Goal: Information Seeking & Learning: Learn about a topic

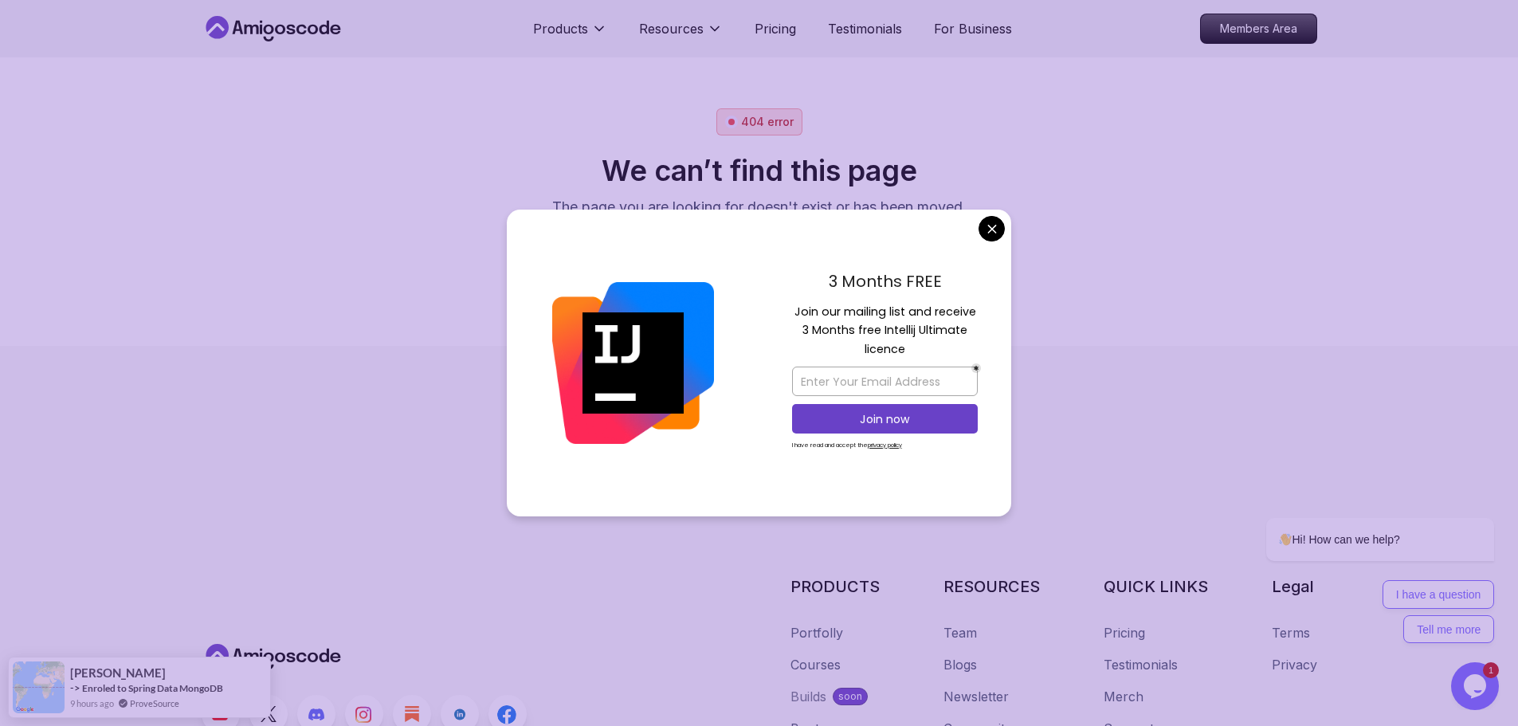
click at [997, 218] on body "Products Resources Pricing Testimonials For Business Members Area 404 error We …" at bounding box center [759, 363] width 1518 height 726
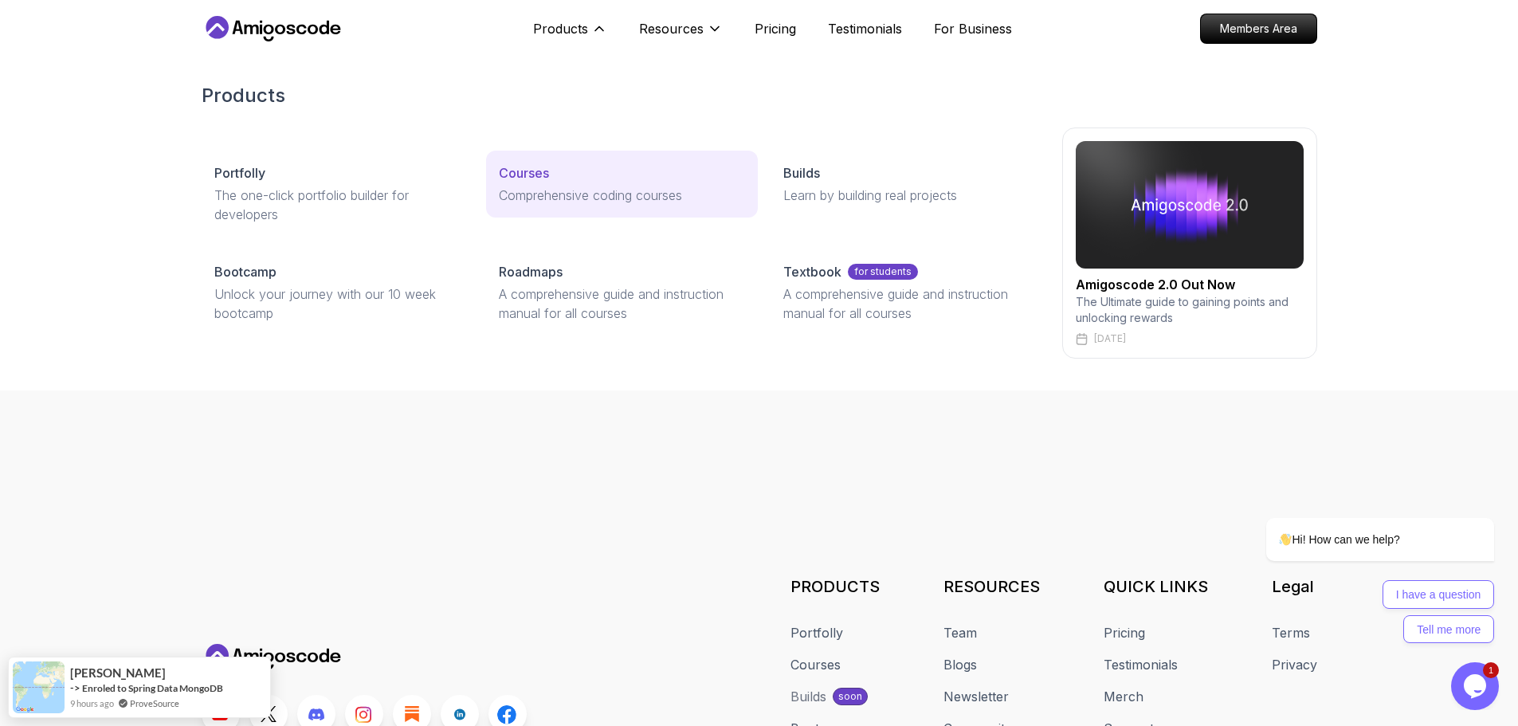
click at [537, 190] on p "Comprehensive coding courses" at bounding box center [622, 195] width 246 height 19
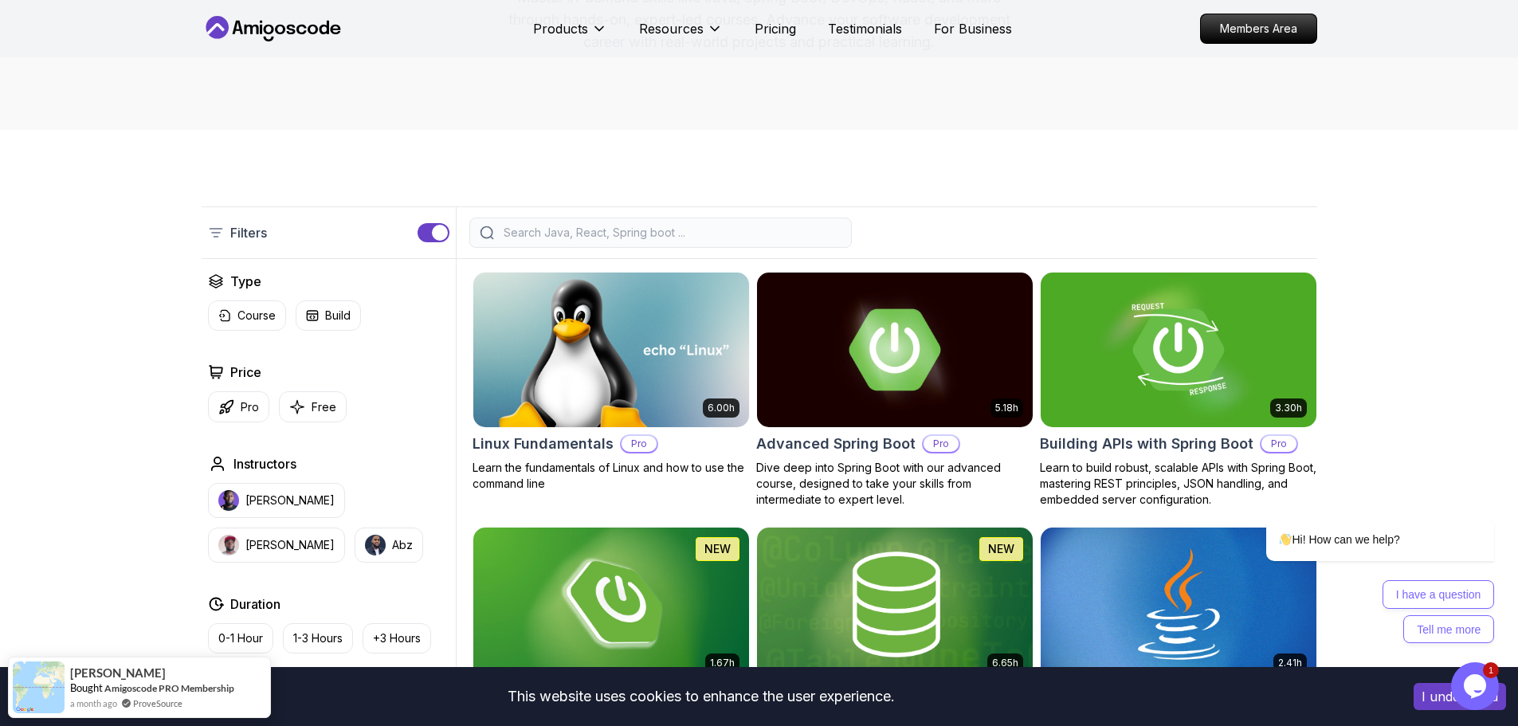
scroll to position [239, 0]
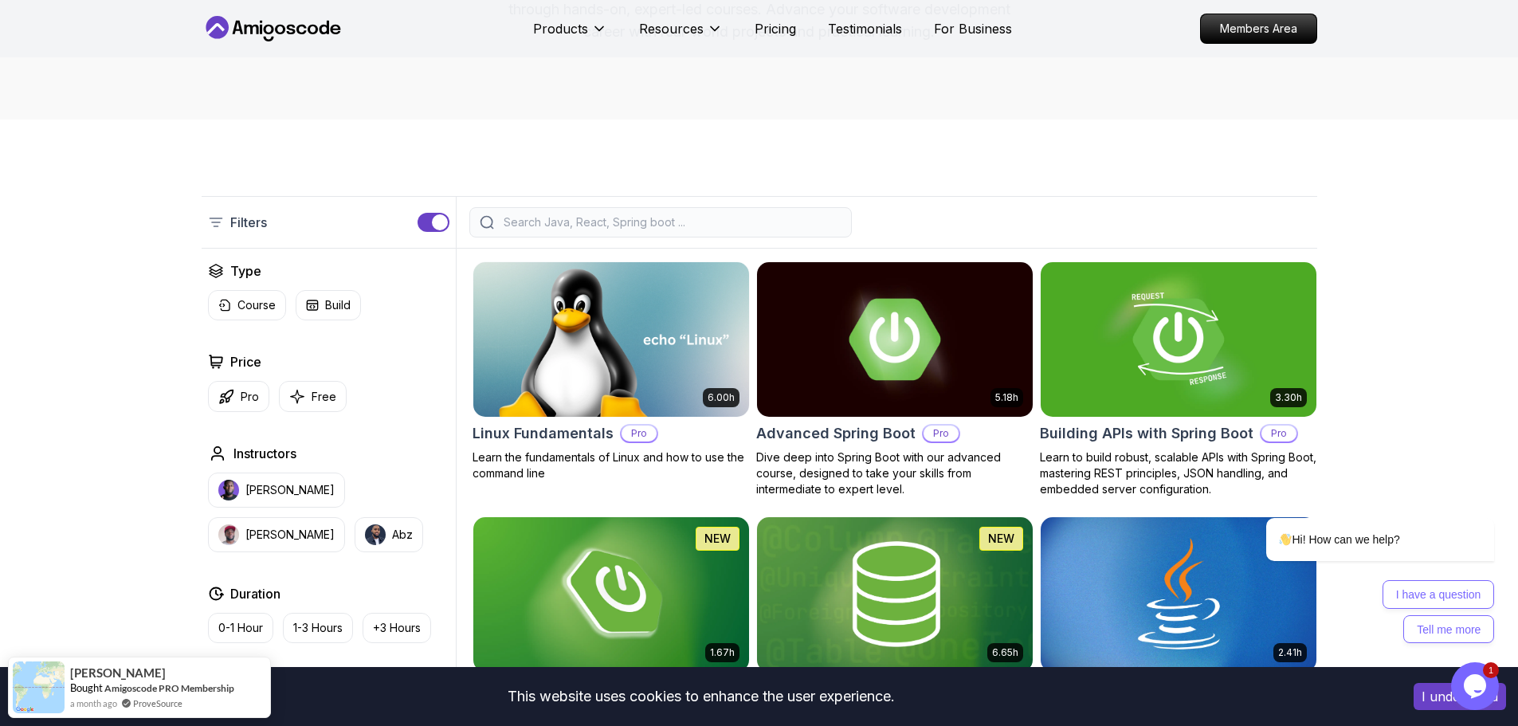
click at [662, 224] on input "search" at bounding box center [670, 222] width 341 height 16
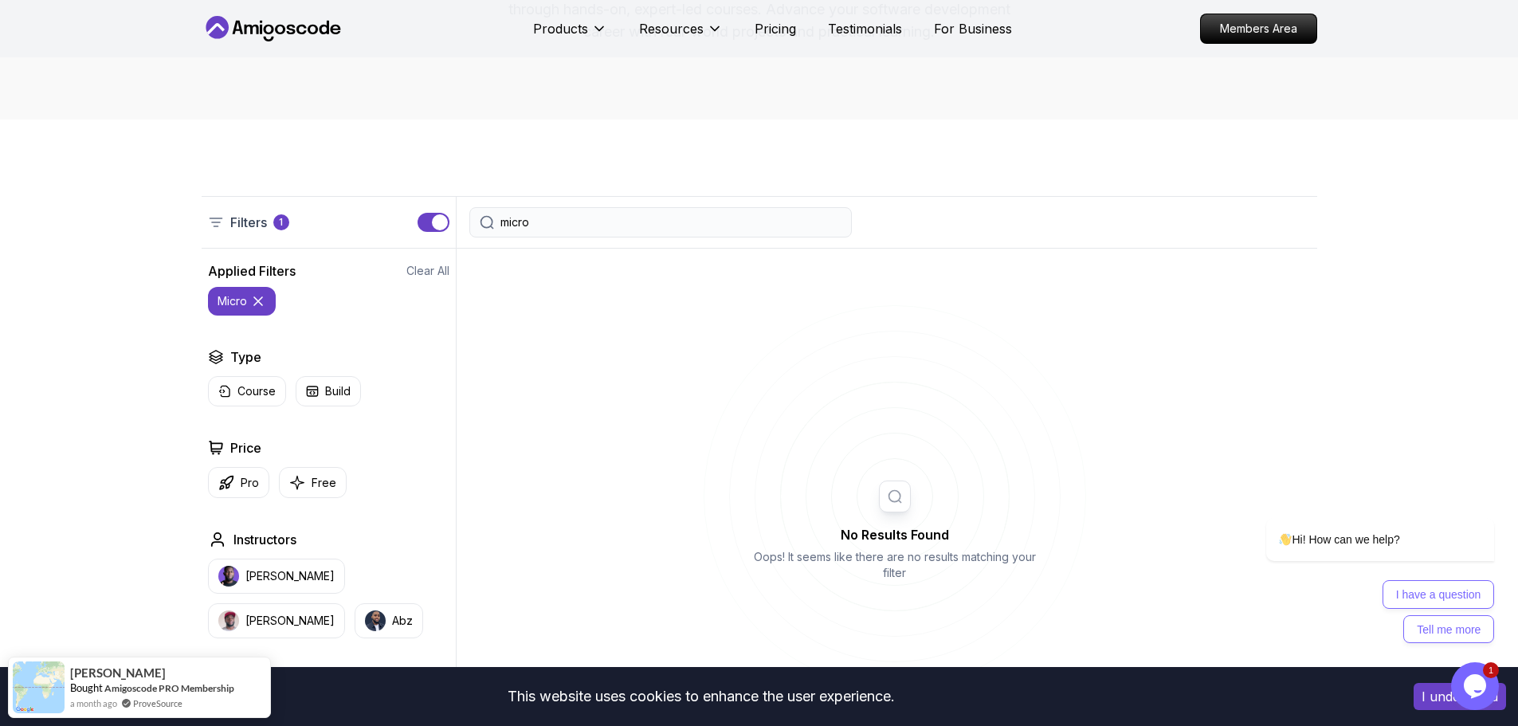
click at [428, 219] on button "button" at bounding box center [433, 222] width 32 height 19
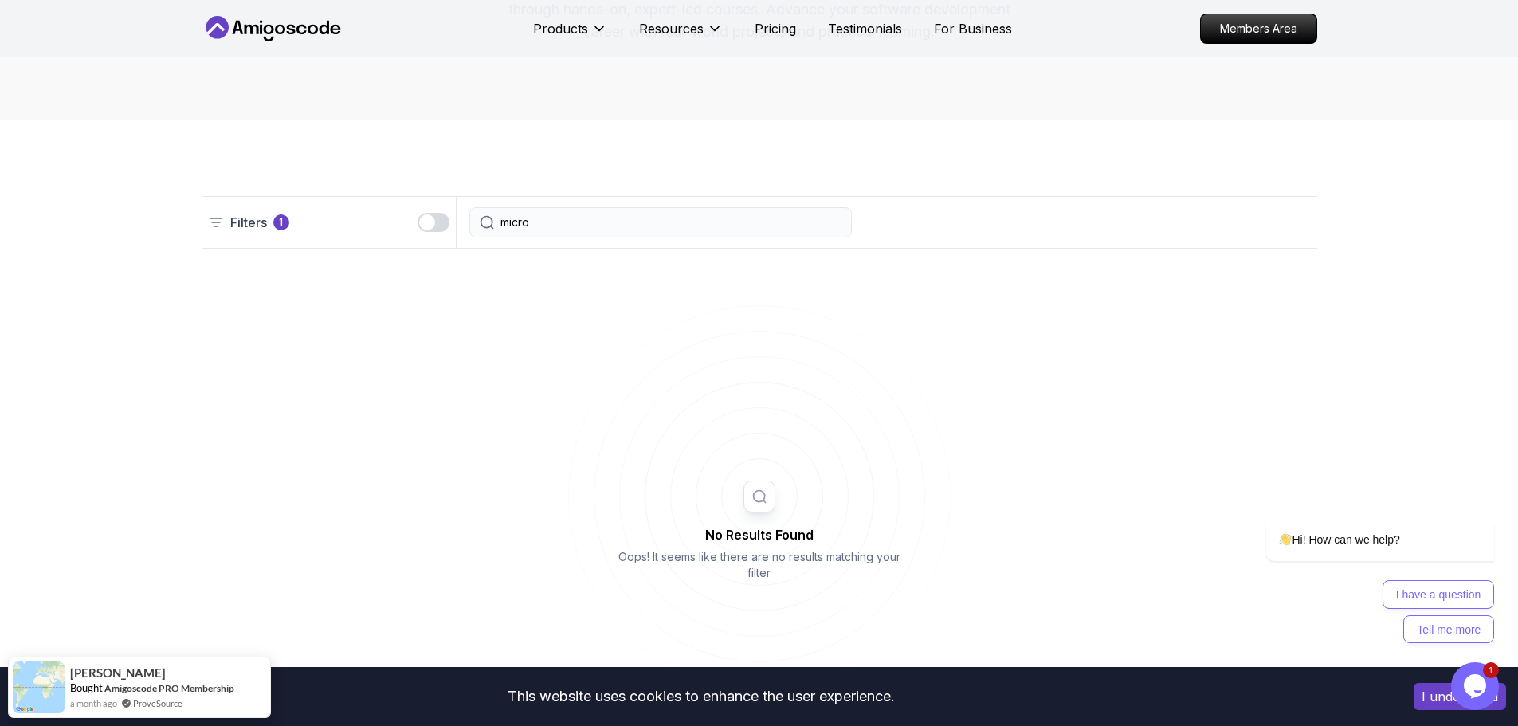
click at [421, 225] on div "Filters 1" at bounding box center [329, 222] width 255 height 51
click at [529, 225] on input "micro" at bounding box center [670, 222] width 341 height 16
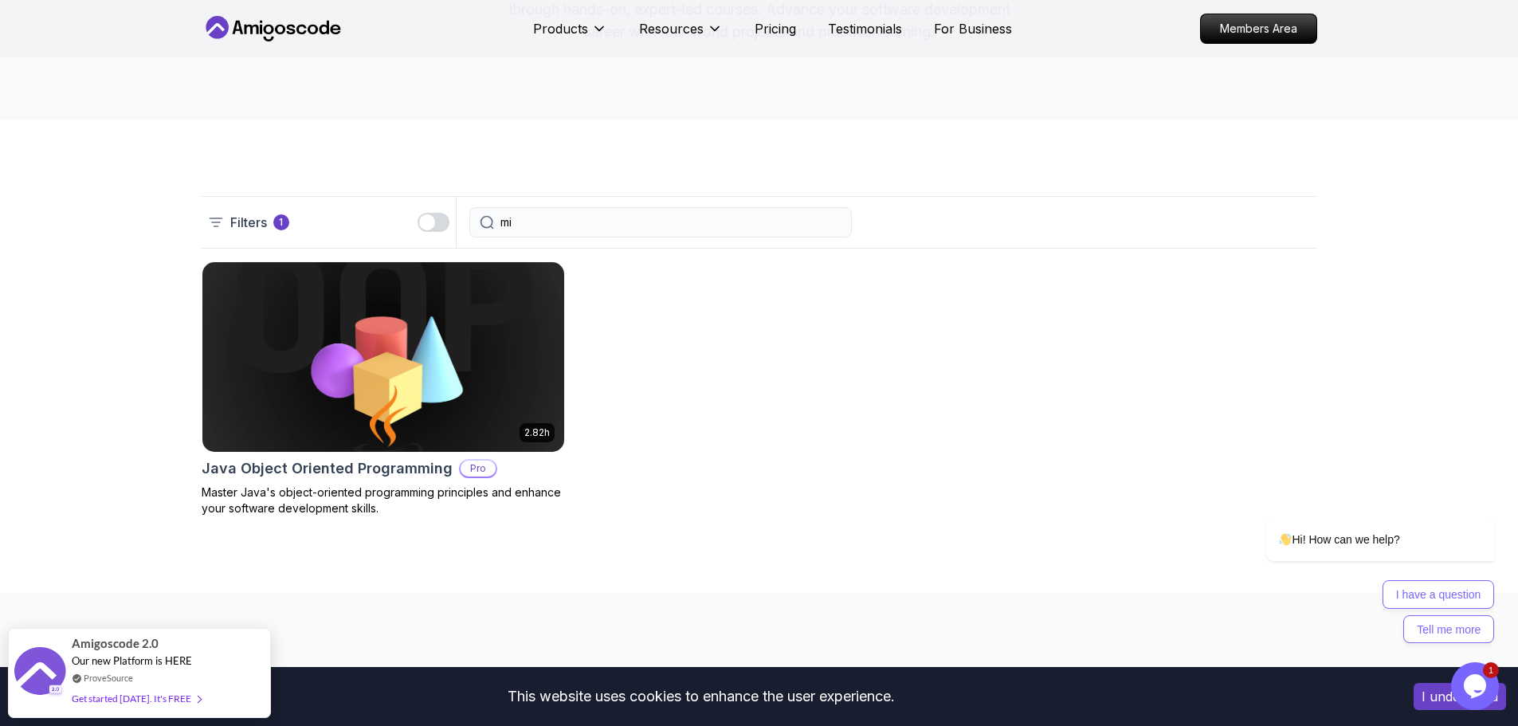
type input "mi"
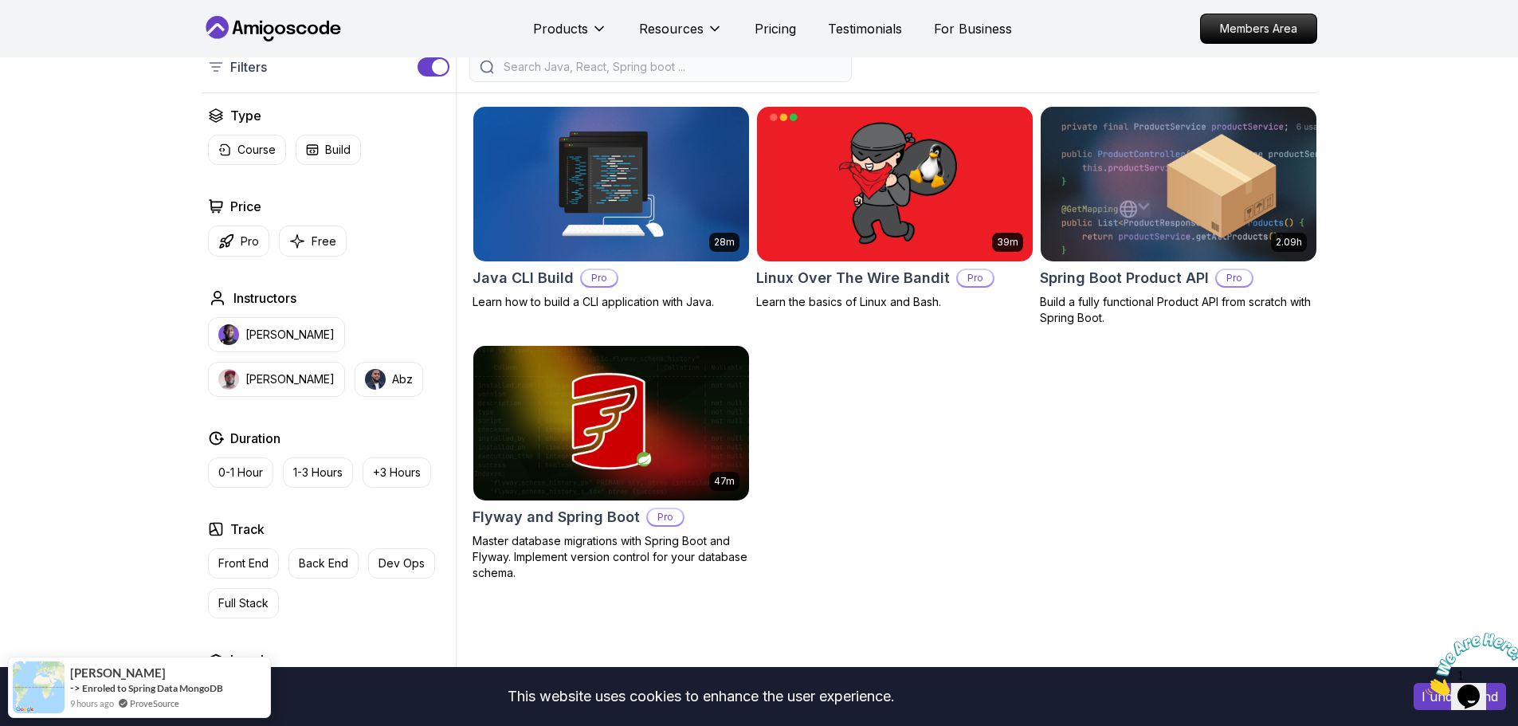
scroll to position [398, 0]
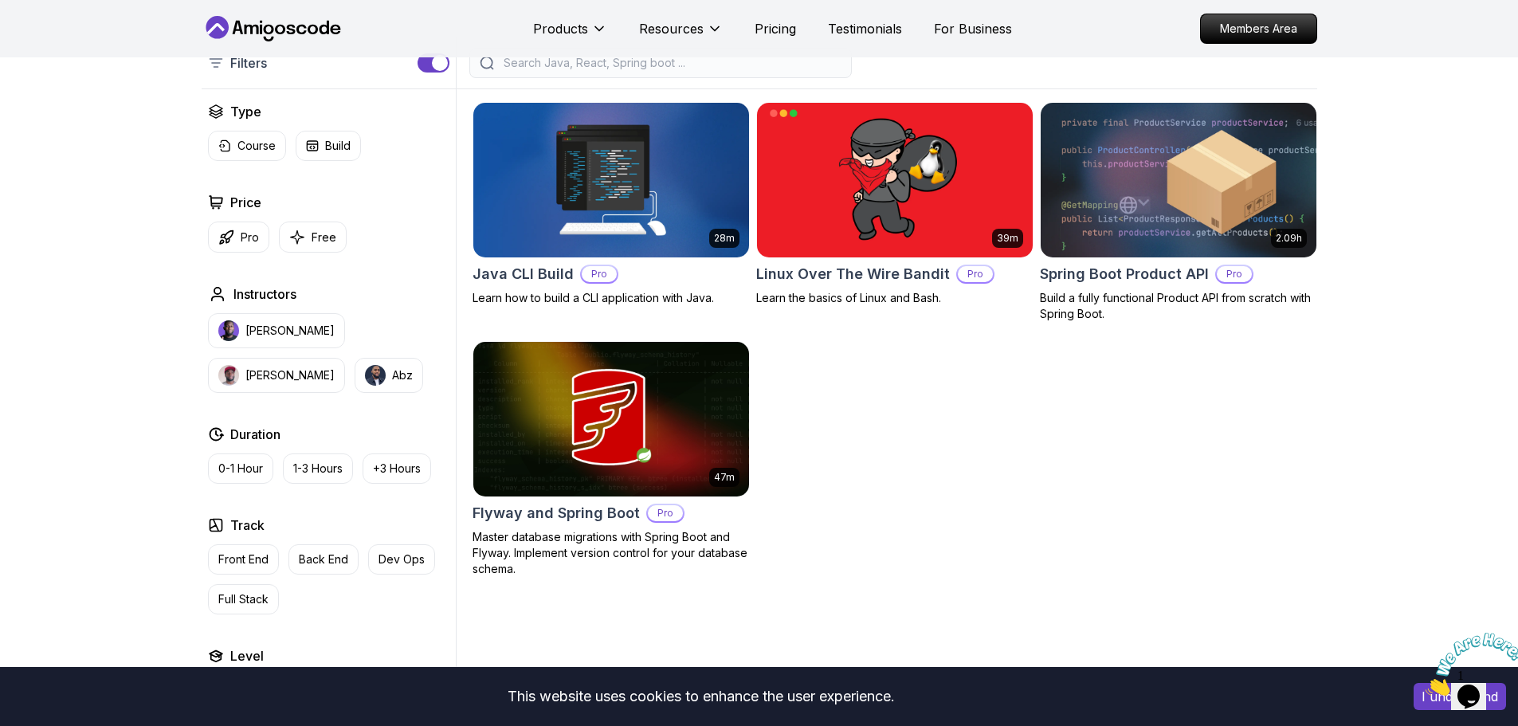
click at [669, 173] on img at bounding box center [610, 180] width 289 height 162
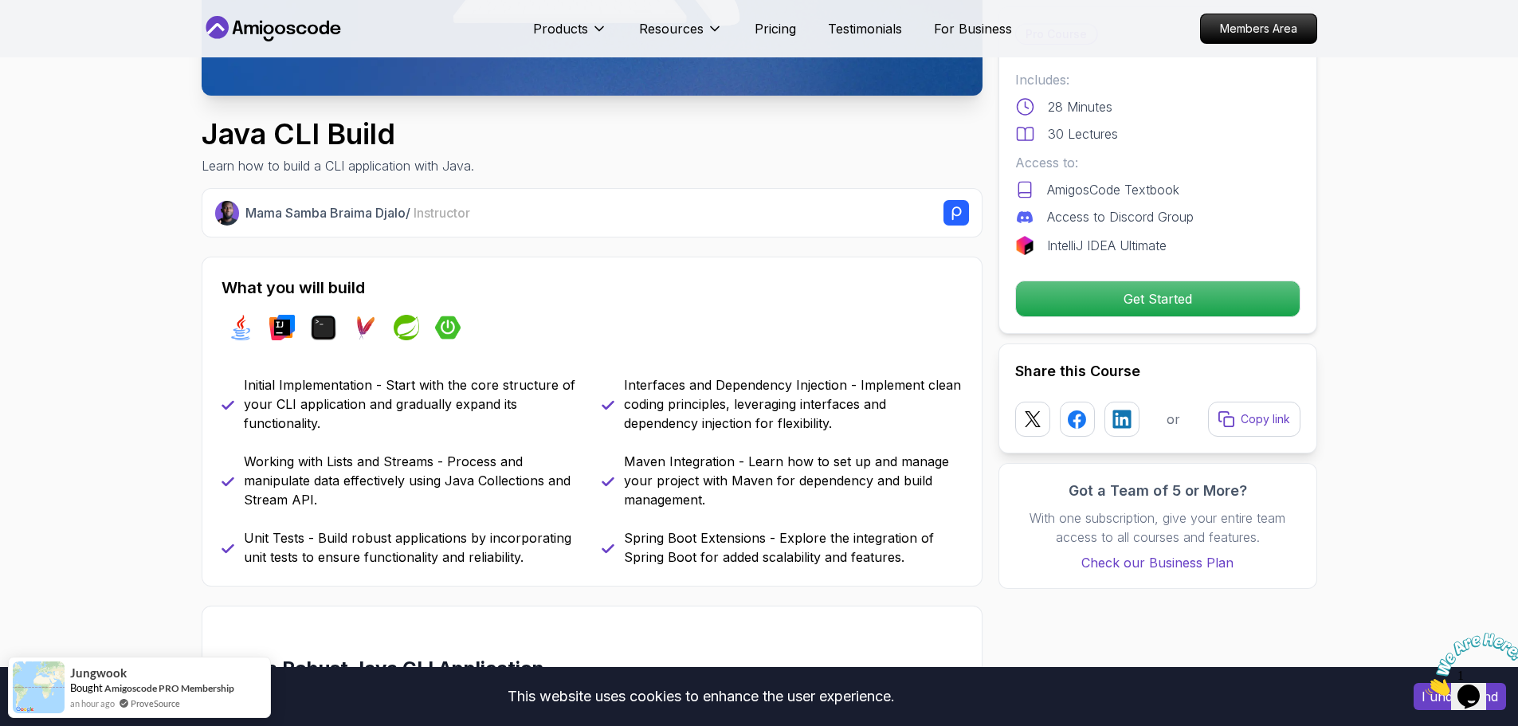
scroll to position [558, 0]
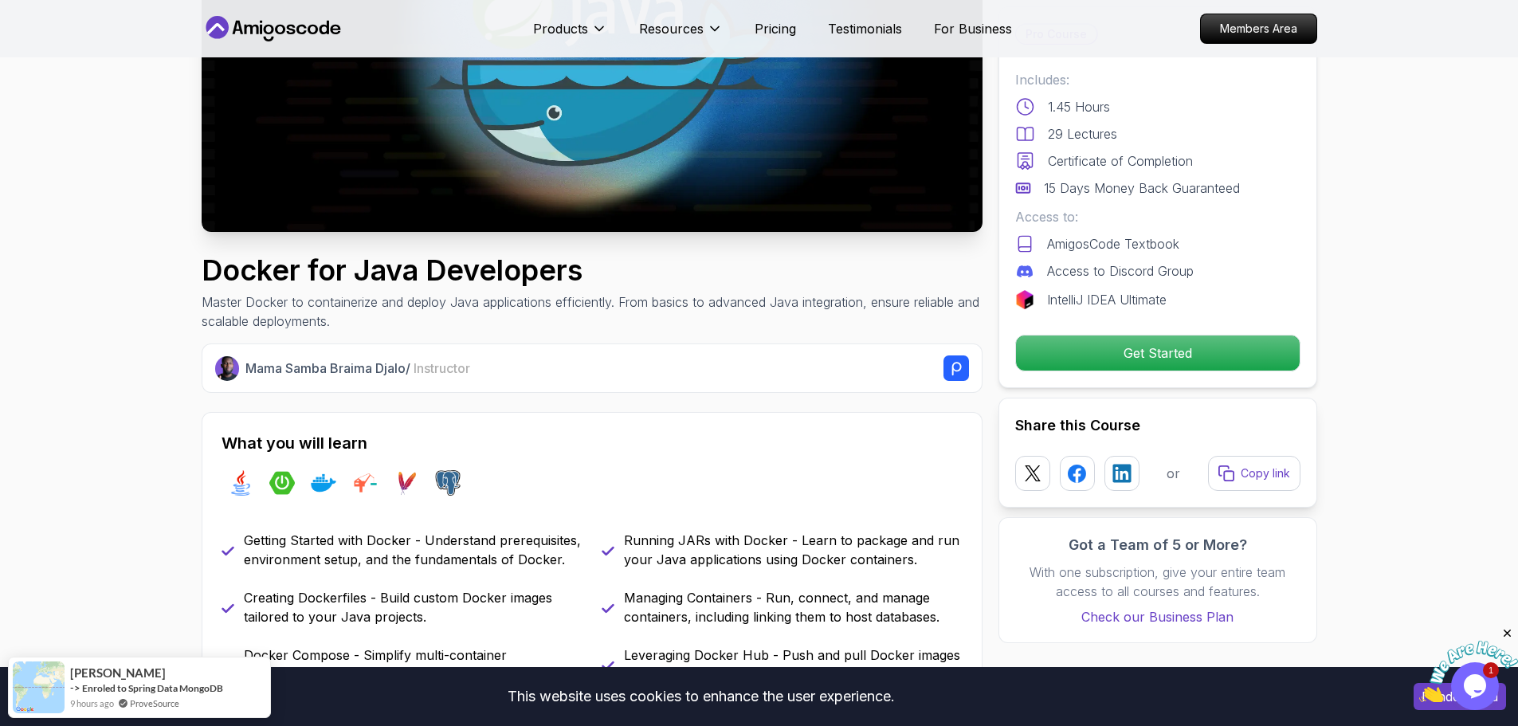
scroll to position [319, 0]
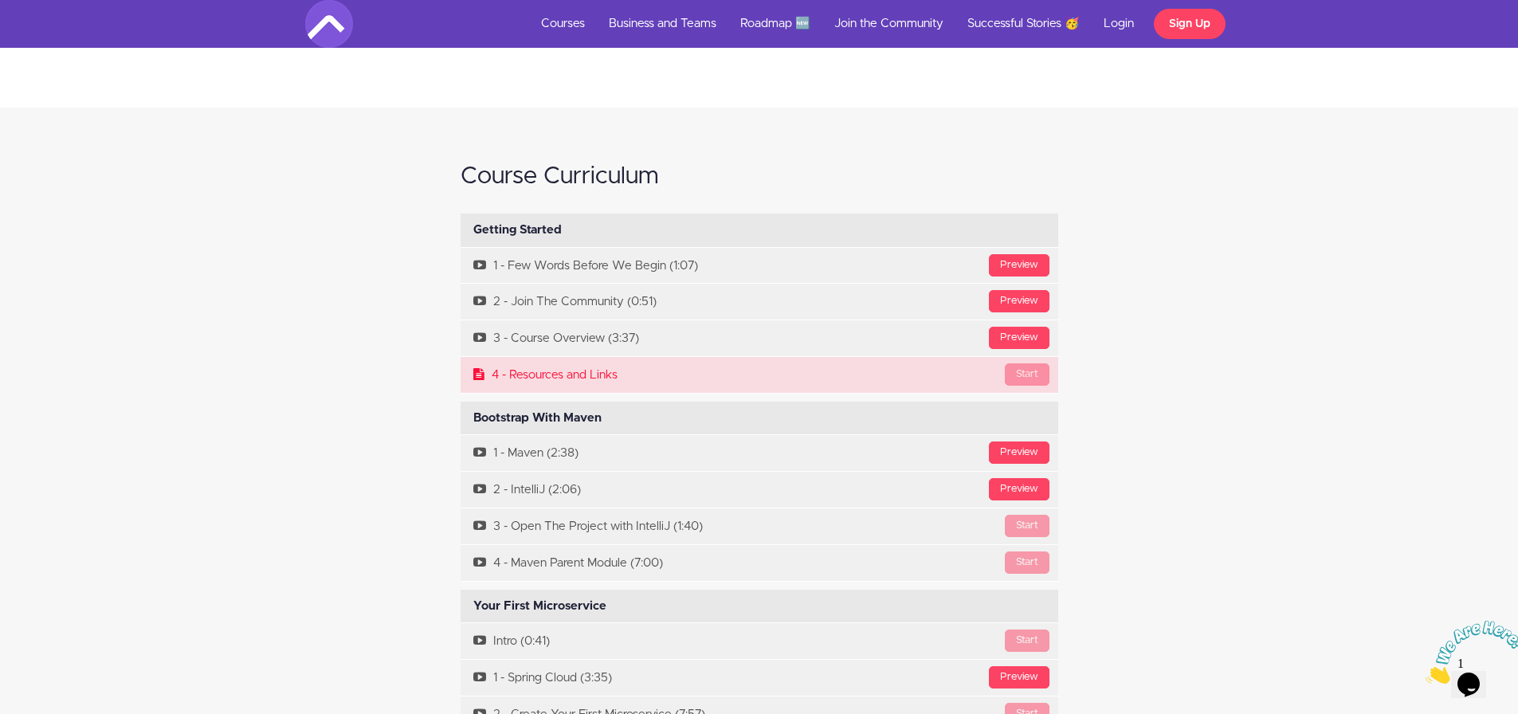
scroll to position [5019, 0]
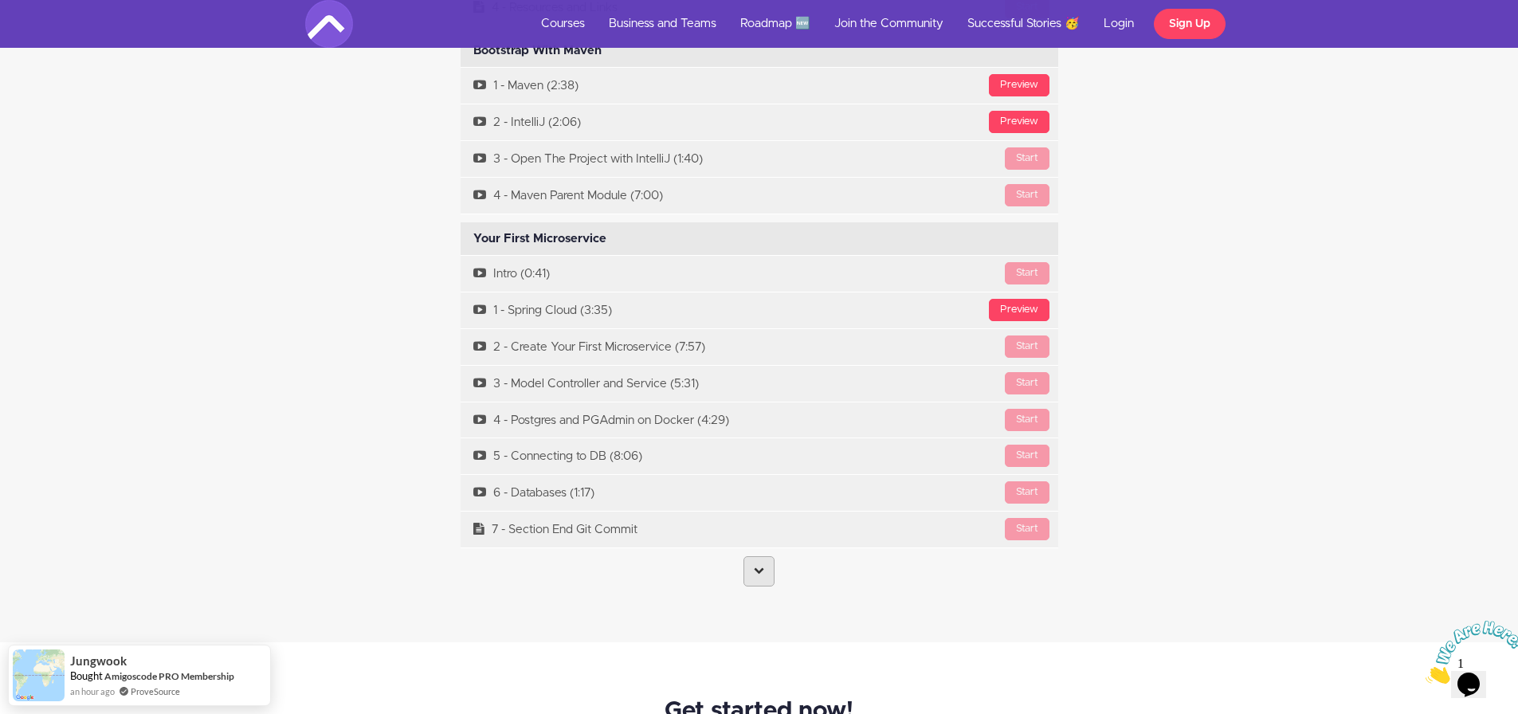
click at [750, 556] on link at bounding box center [758, 571] width 31 height 30
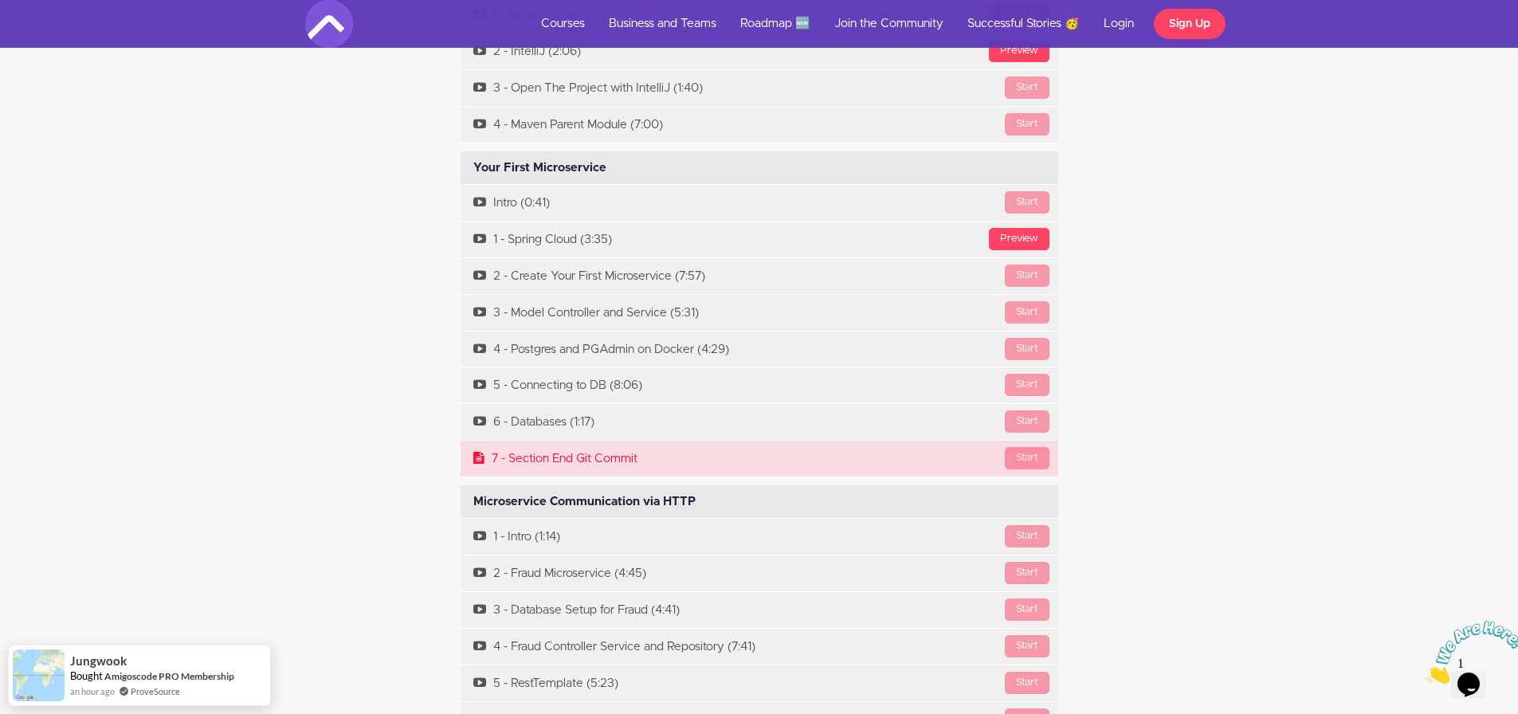
scroll to position [5099, 0]
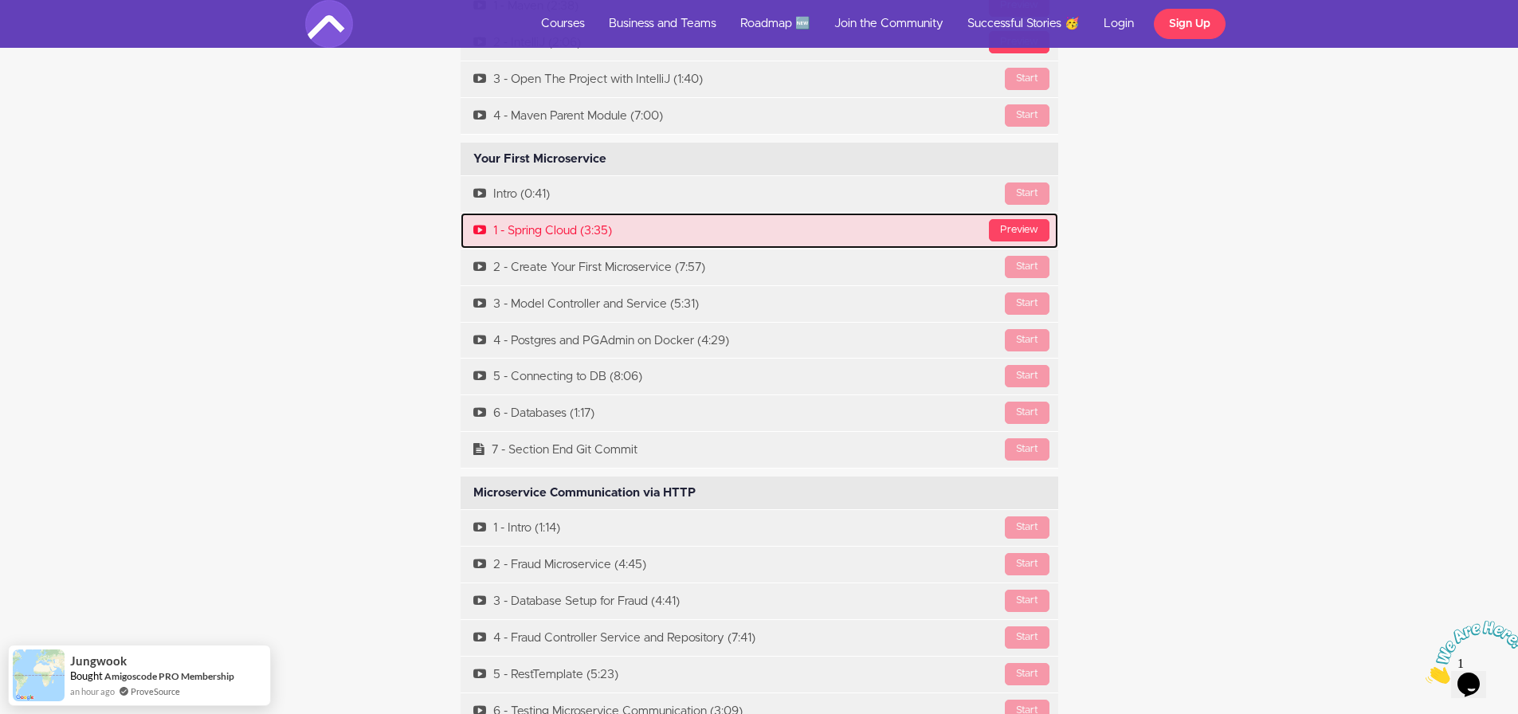
click at [920, 215] on link "Preview 1 - Spring Cloud (3:35)" at bounding box center [759, 231] width 598 height 36
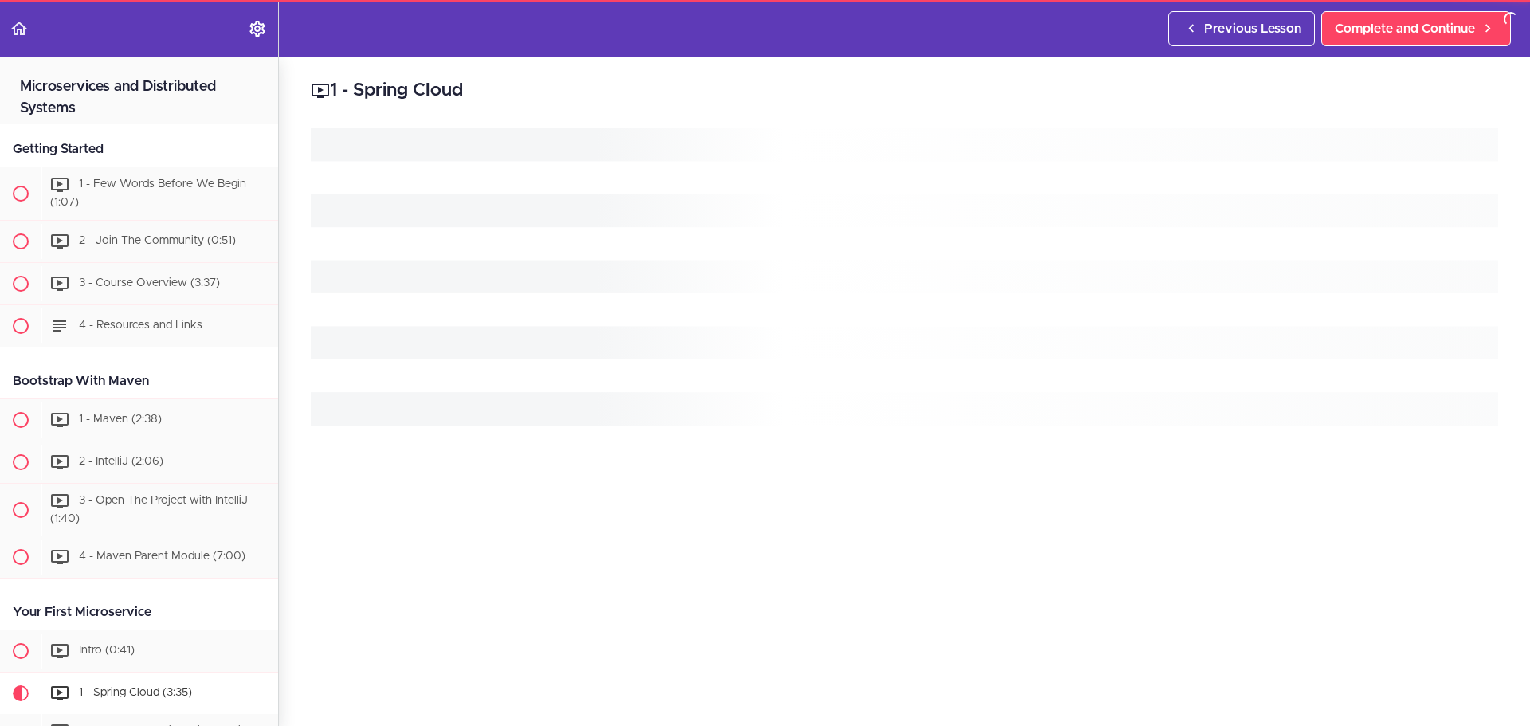
click at [1018, 208] on icon "Loading" at bounding box center [904, 276] width 1187 height 297
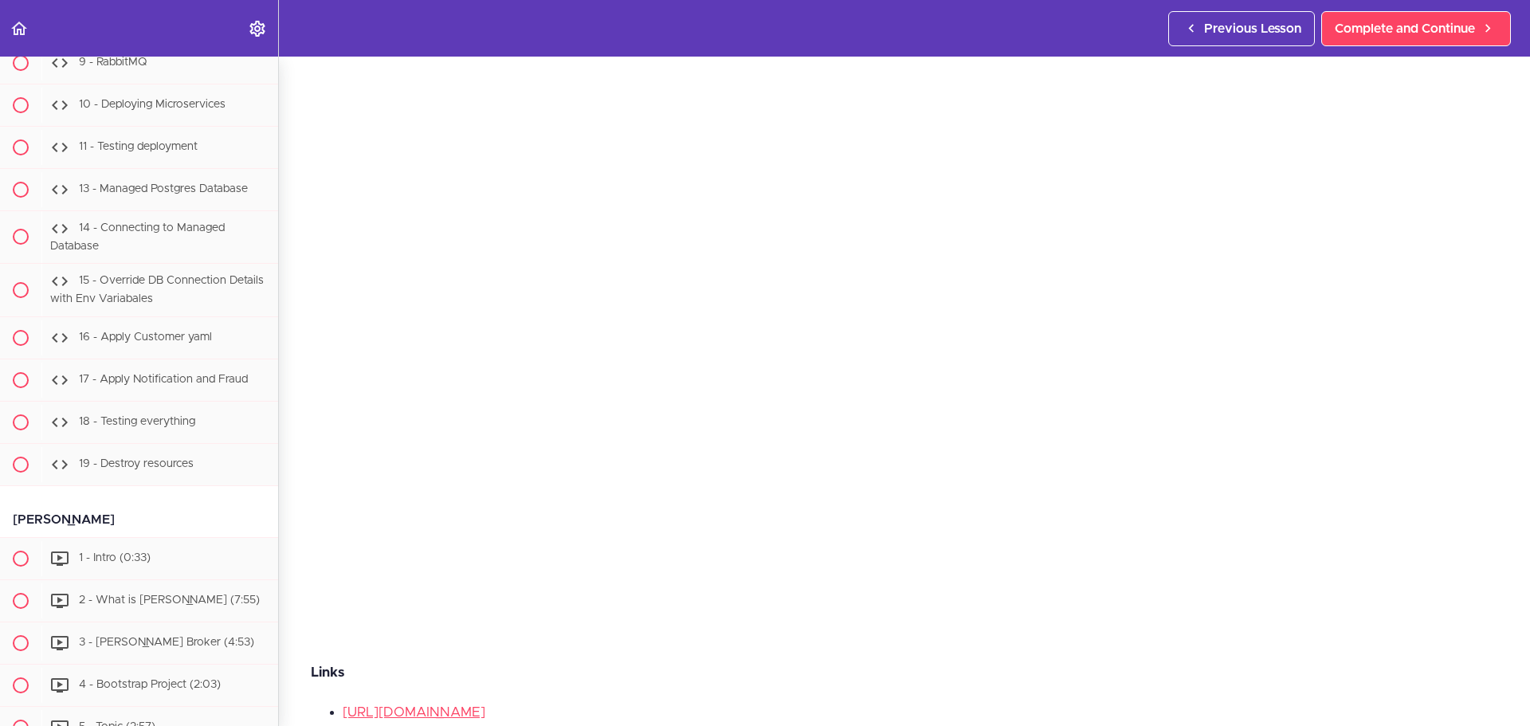
scroll to position [6808, 0]
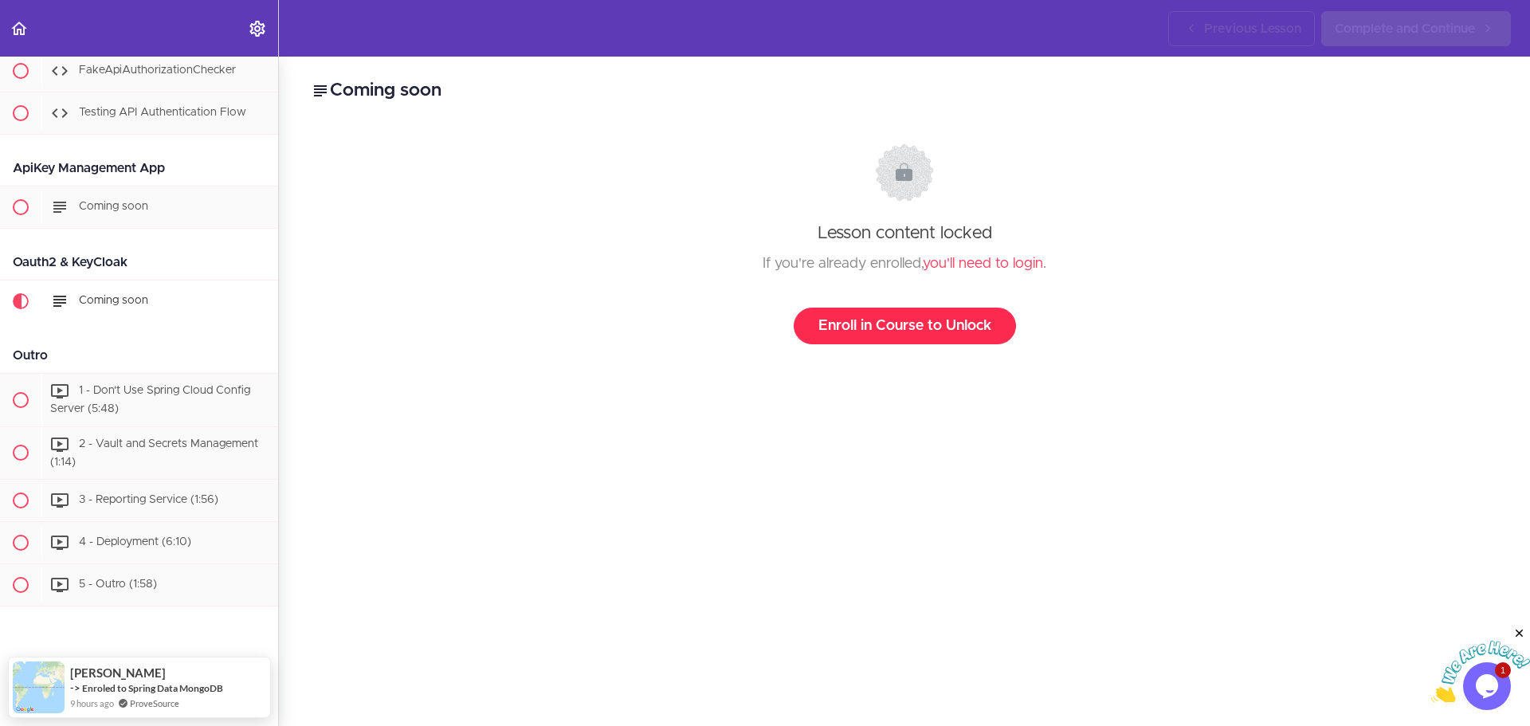
click at [918, 326] on link "Enroll in Course to Unlock" at bounding box center [905, 326] width 222 height 37
